Goal: Find specific page/section: Find specific page/section

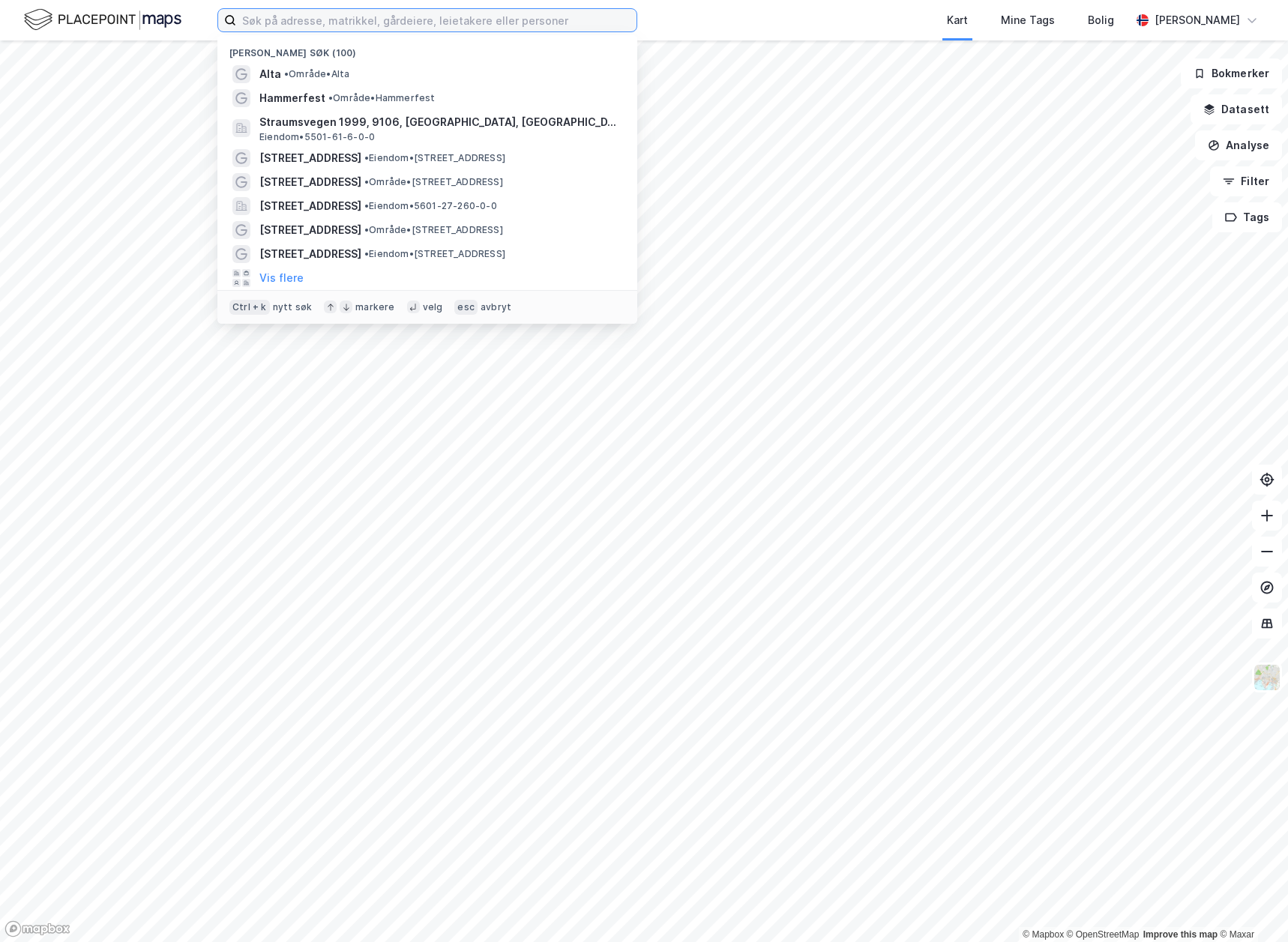
click at [345, 20] on input at bounding box center [436, 21] width 400 height 23
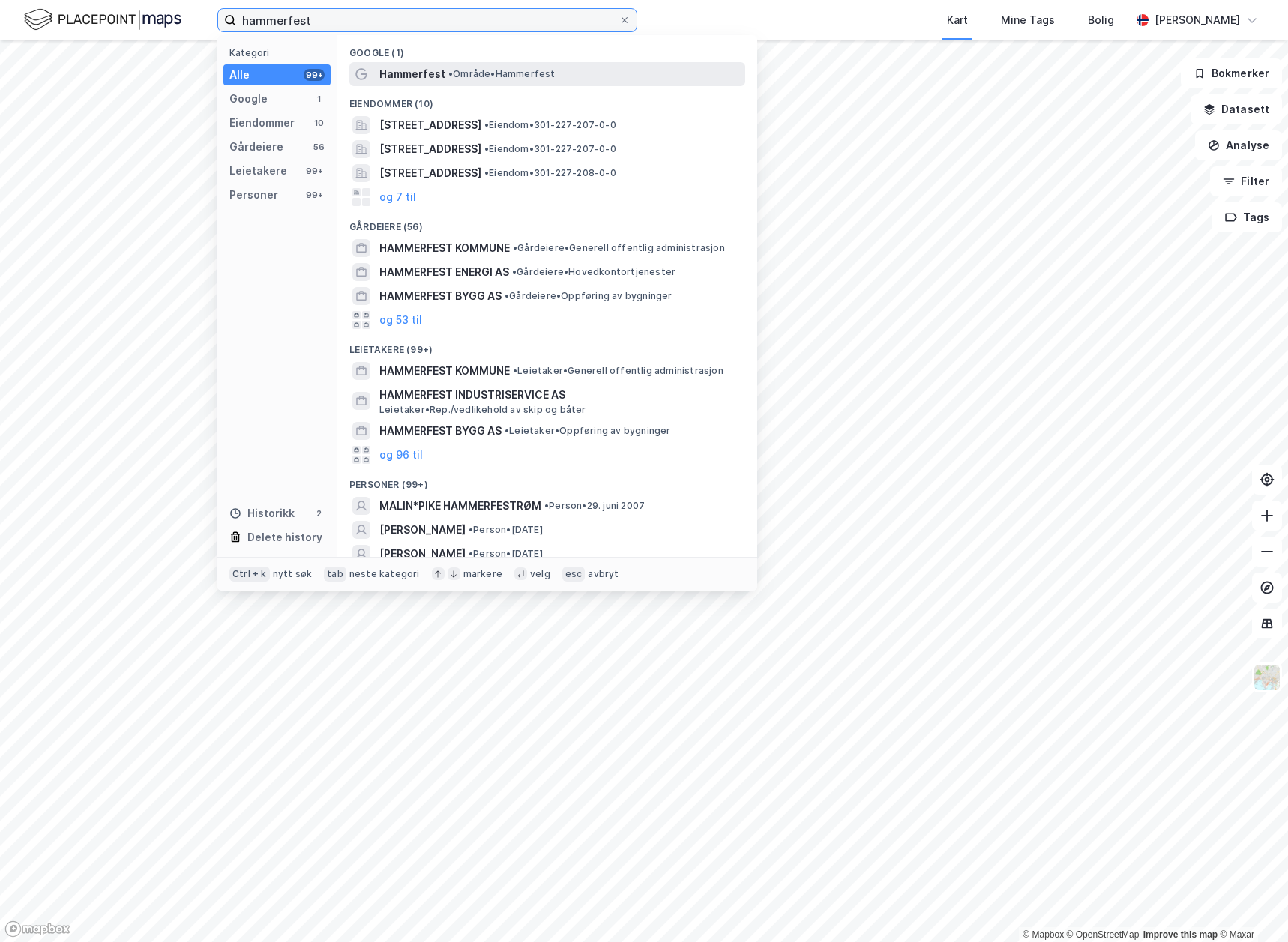
type input "hammerfest"
click at [431, 71] on span "Hammerfest" at bounding box center [413, 74] width 66 height 18
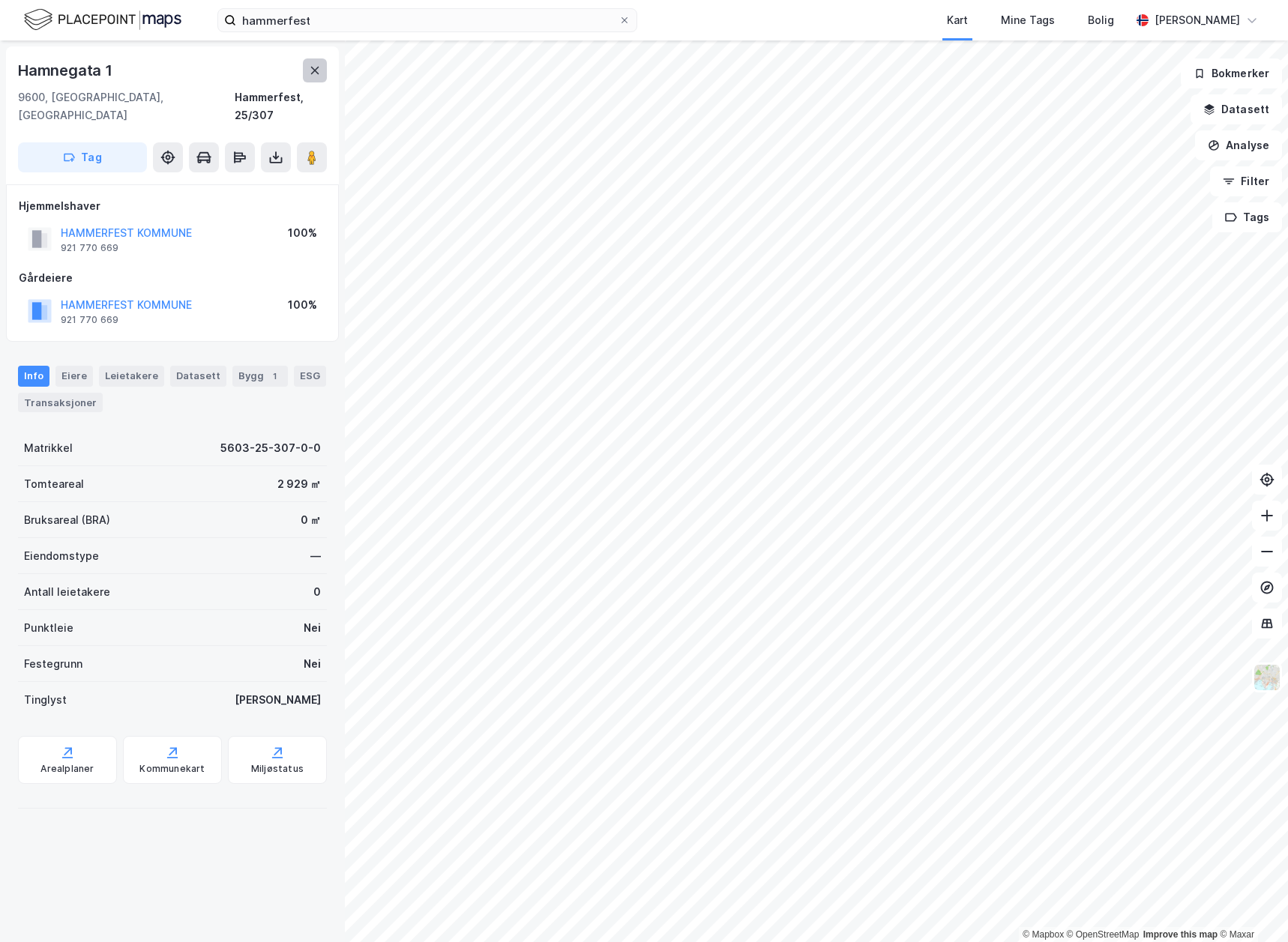
click at [322, 60] on button at bounding box center [314, 70] width 24 height 24
